Goal: Task Accomplishment & Management: Use online tool/utility

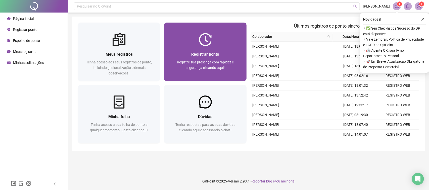
click at [186, 54] on div "Registrar ponto" at bounding box center [205, 54] width 70 height 6
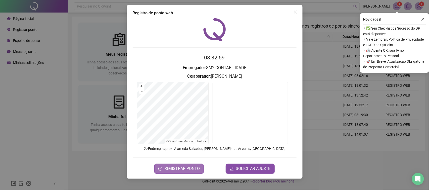
click at [174, 172] on button "REGISTRAR PONTO" at bounding box center [178, 169] width 49 height 10
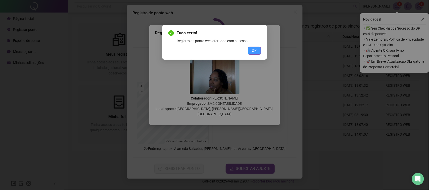
click at [250, 52] on button "OK" at bounding box center [254, 51] width 13 height 8
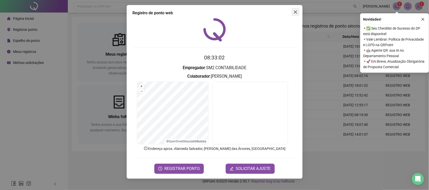
click at [295, 12] on icon "close" at bounding box center [295, 12] width 3 height 3
